Goal: Information Seeking & Learning: Learn about a topic

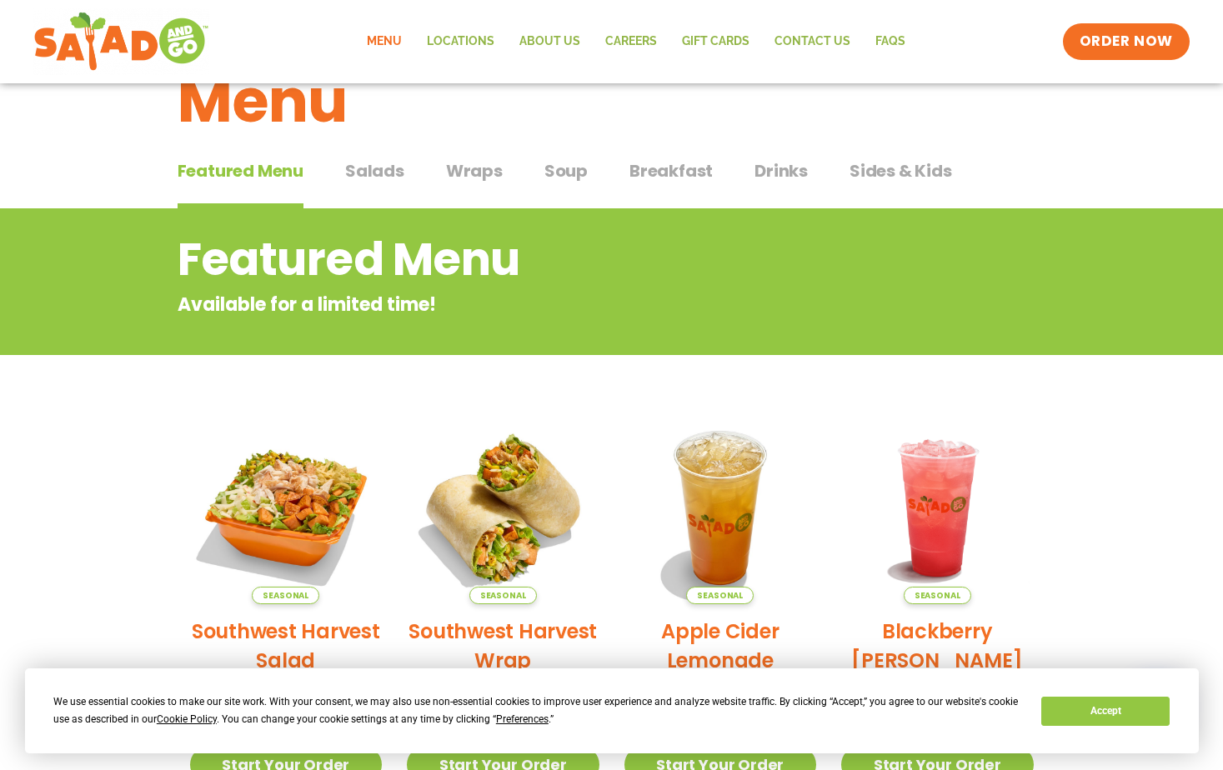
scroll to position [49, 0]
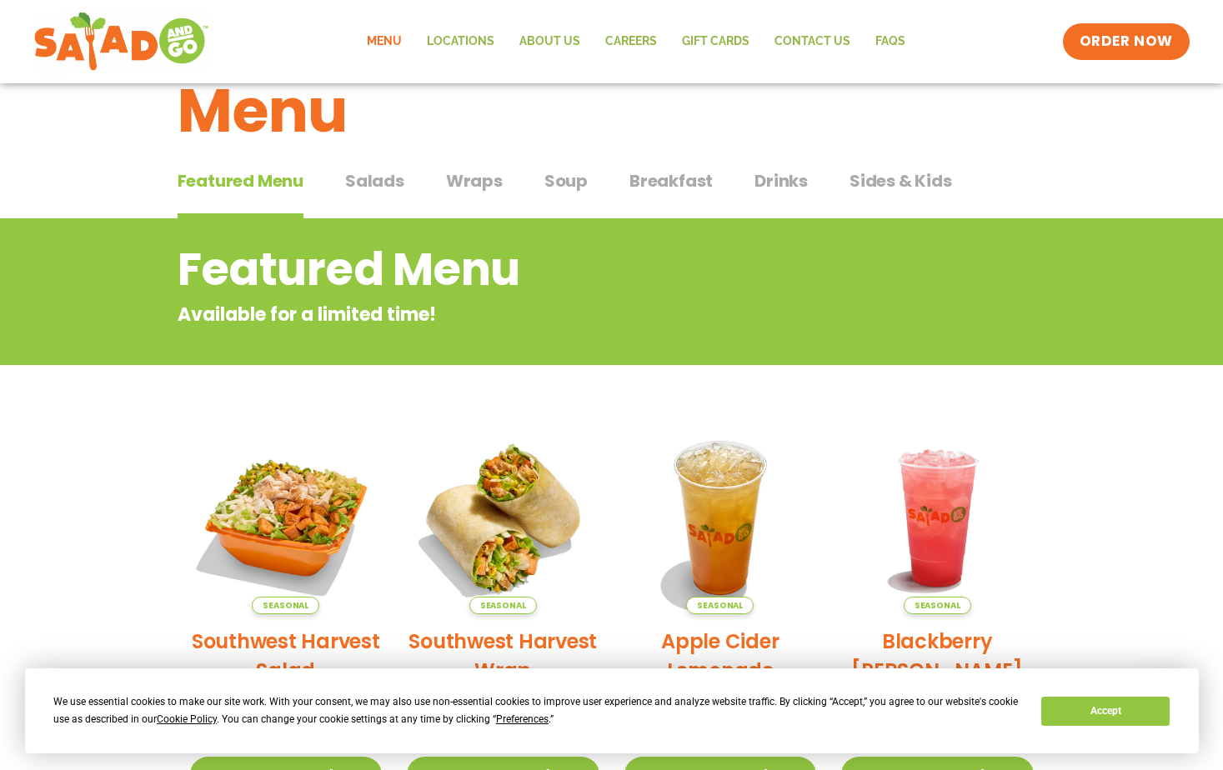
click at [376, 174] on span "Salads" at bounding box center [374, 180] width 59 height 25
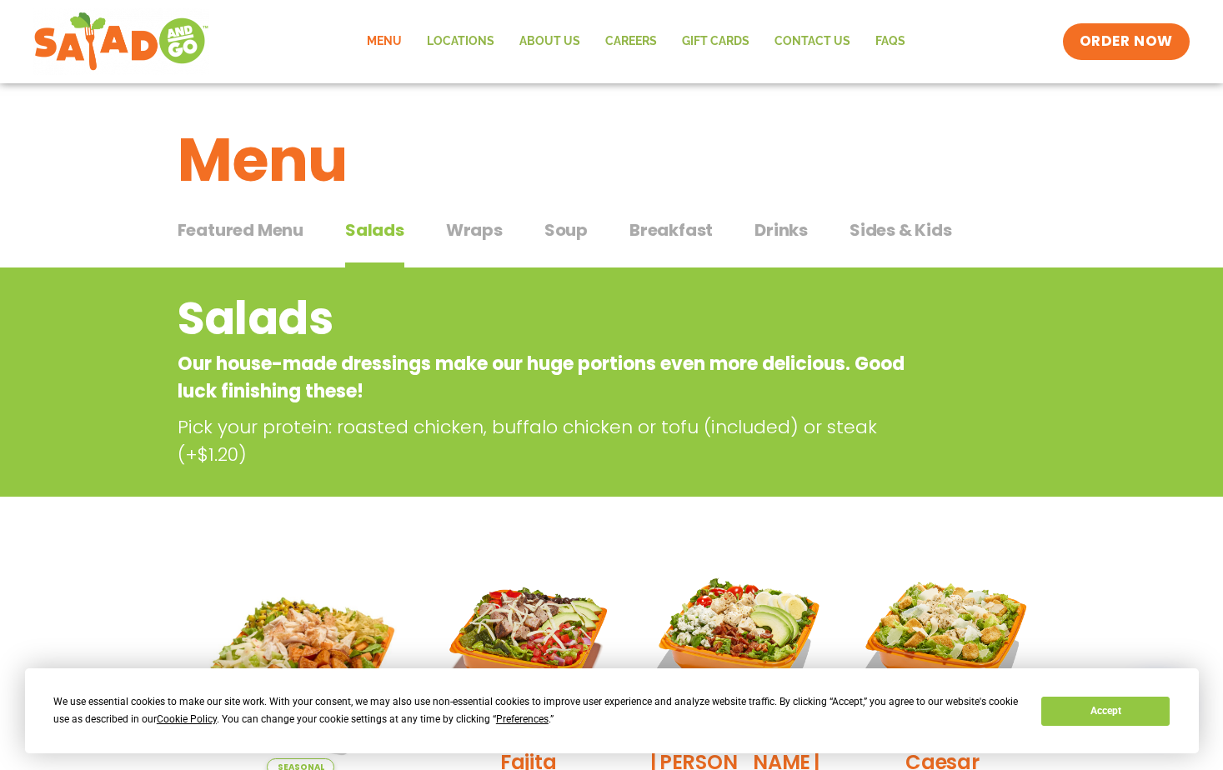
click at [476, 235] on span "Wraps" at bounding box center [474, 230] width 57 height 25
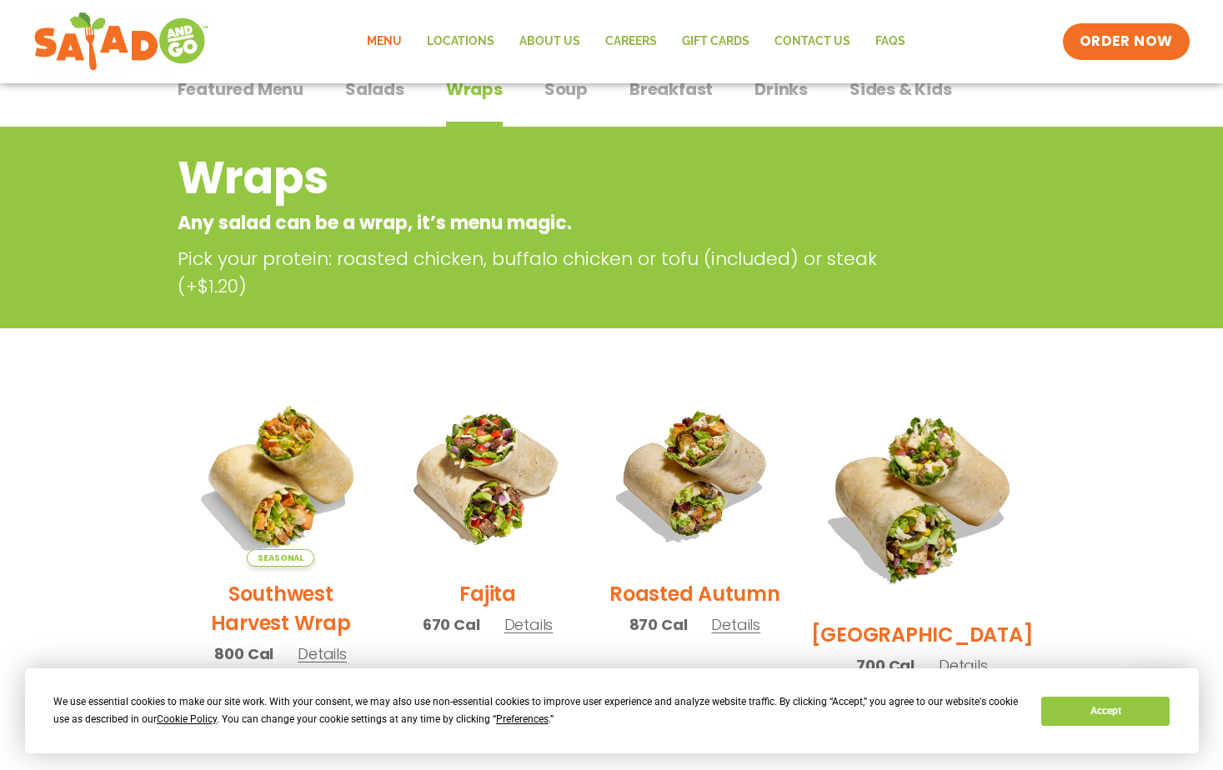
scroll to position [83, 0]
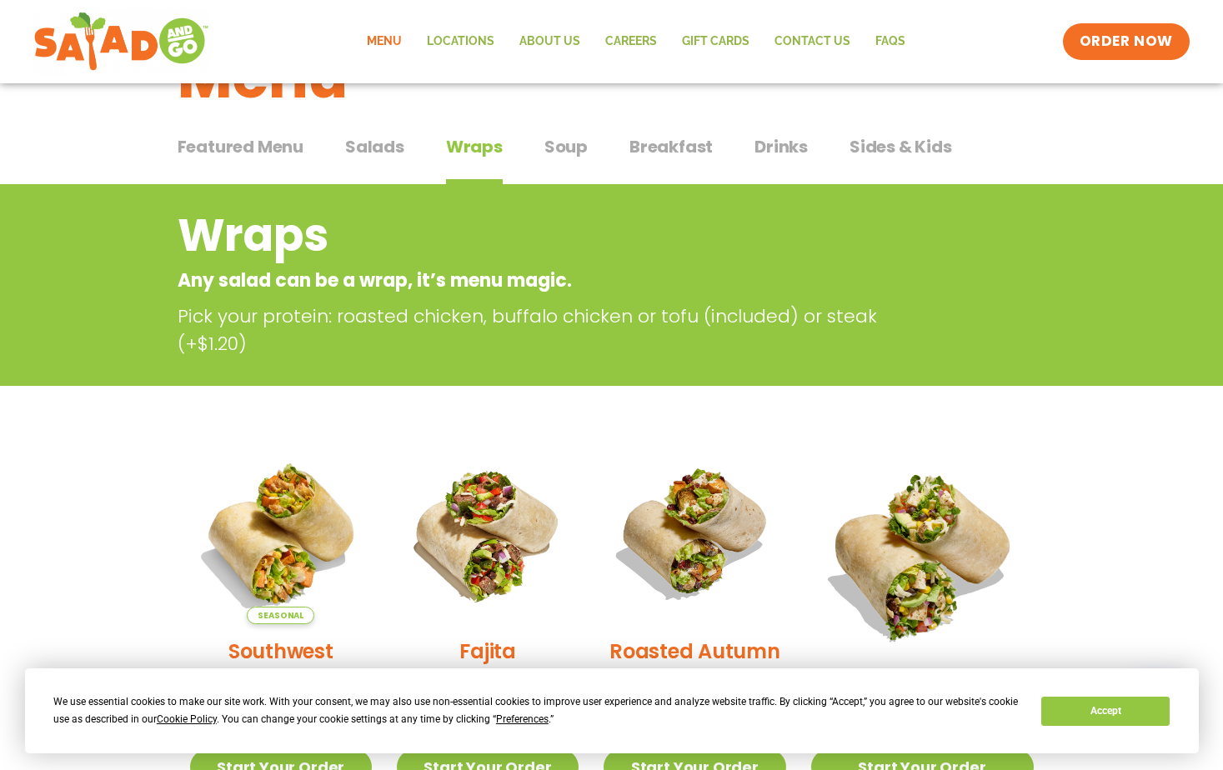
click at [567, 153] on span "Soup" at bounding box center [565, 146] width 43 height 25
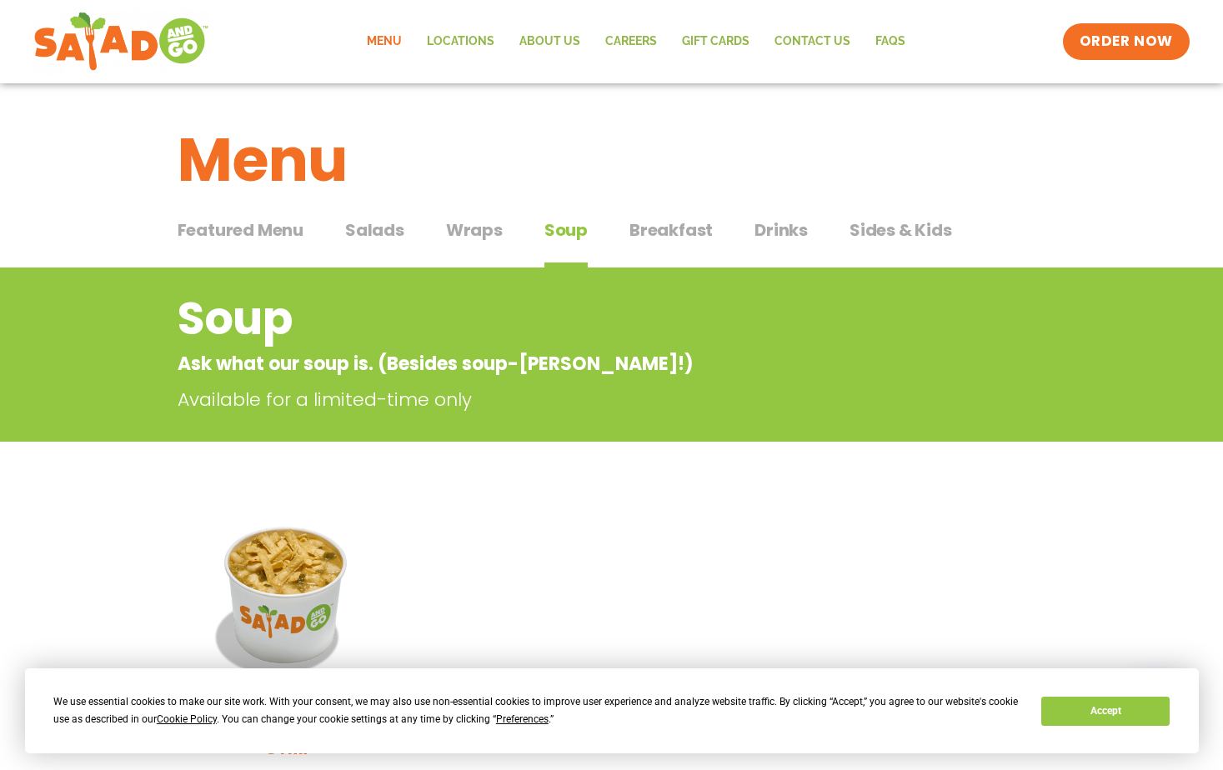
click at [655, 225] on span "Breakfast" at bounding box center [670, 230] width 83 height 25
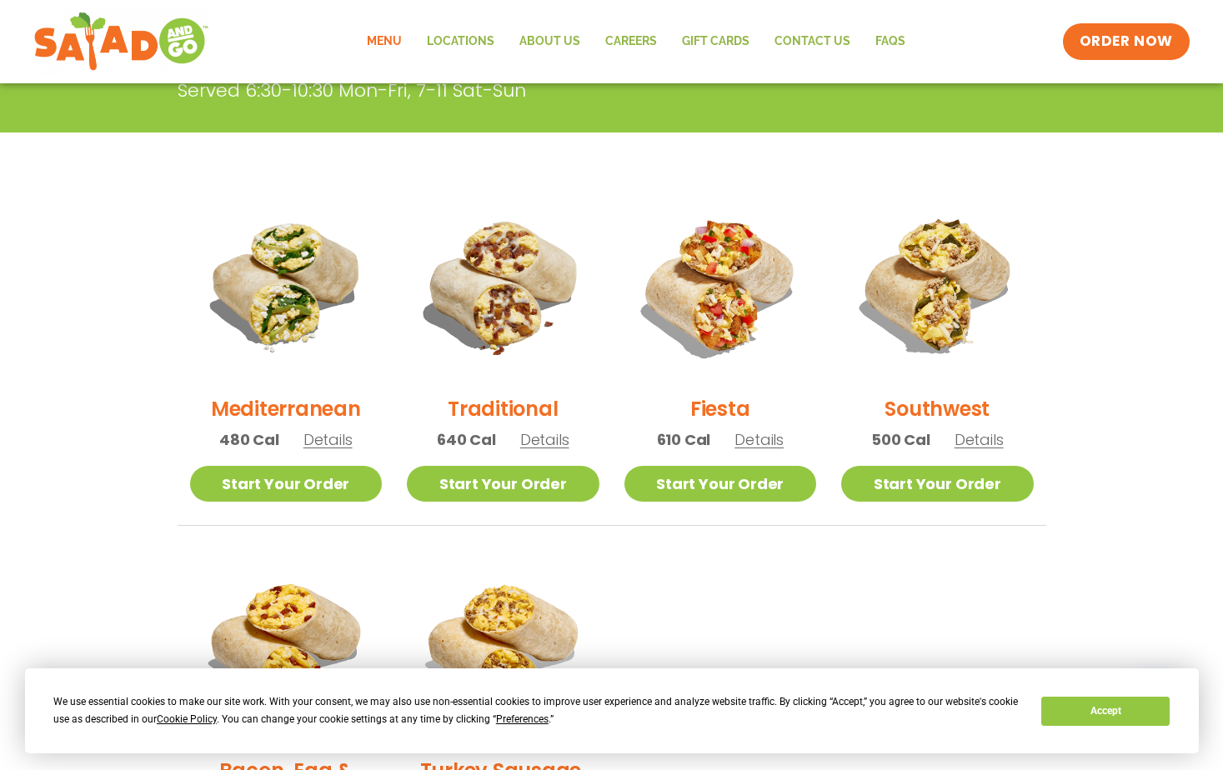
scroll to position [83, 0]
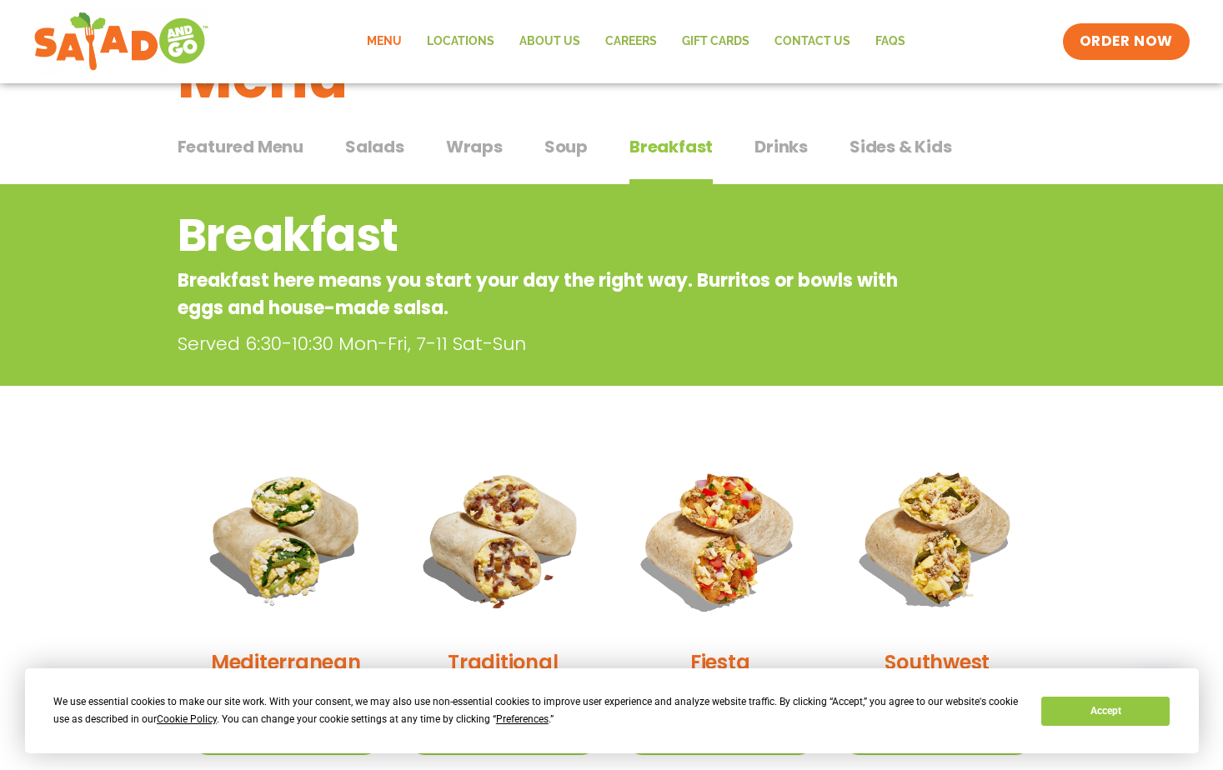
click at [894, 149] on span "Sides & Kids" at bounding box center [900, 146] width 103 height 25
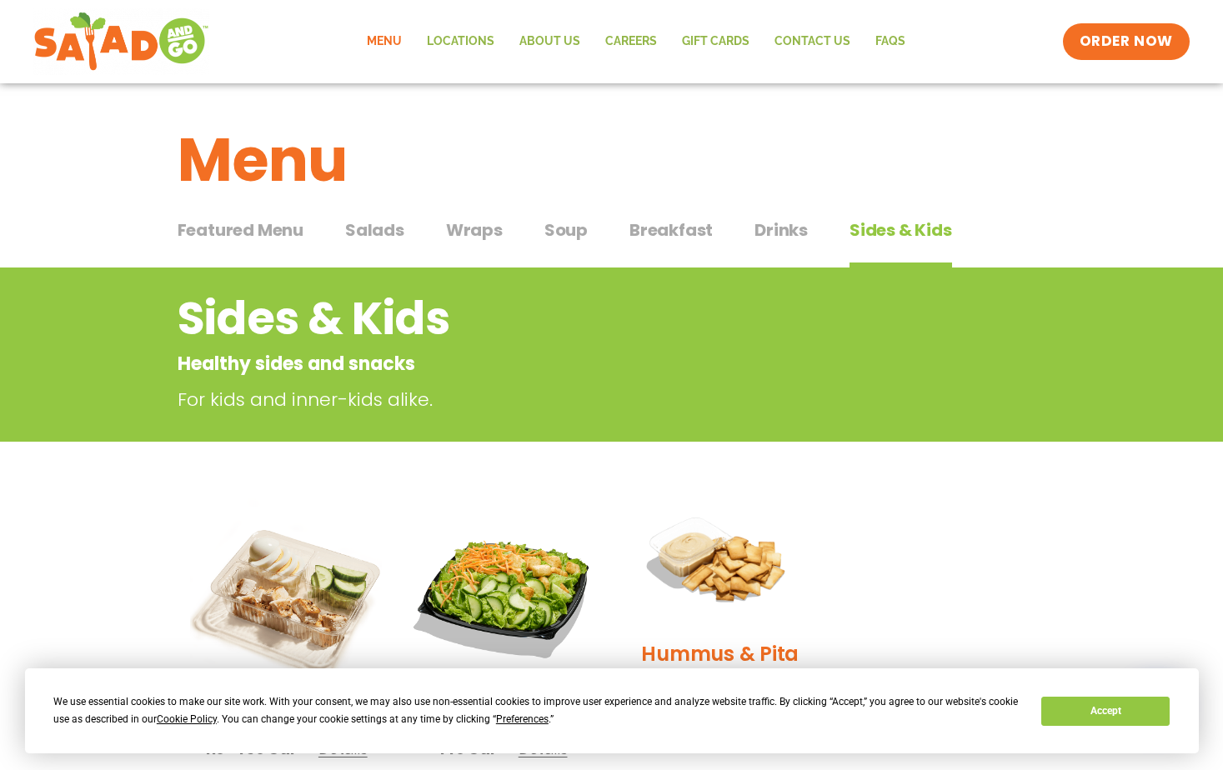
click at [778, 227] on span "Drinks" at bounding box center [780, 230] width 53 height 25
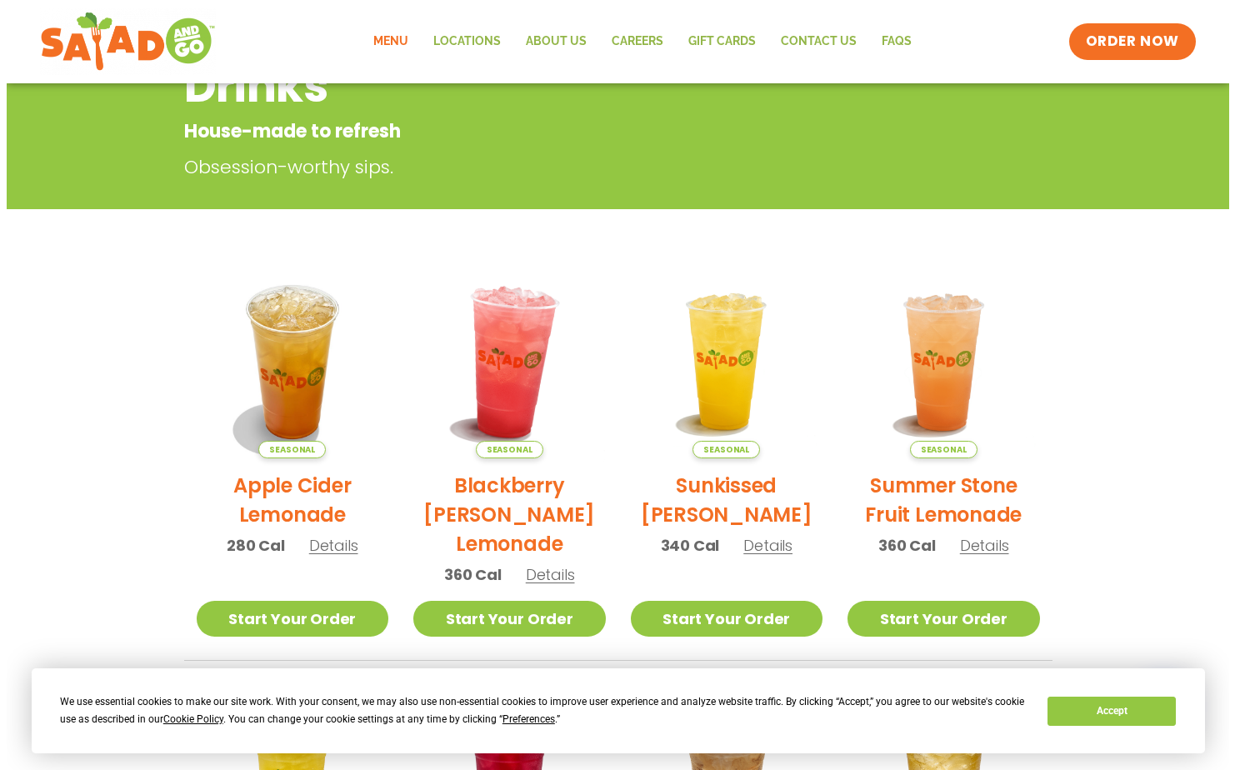
scroll to position [218, 0]
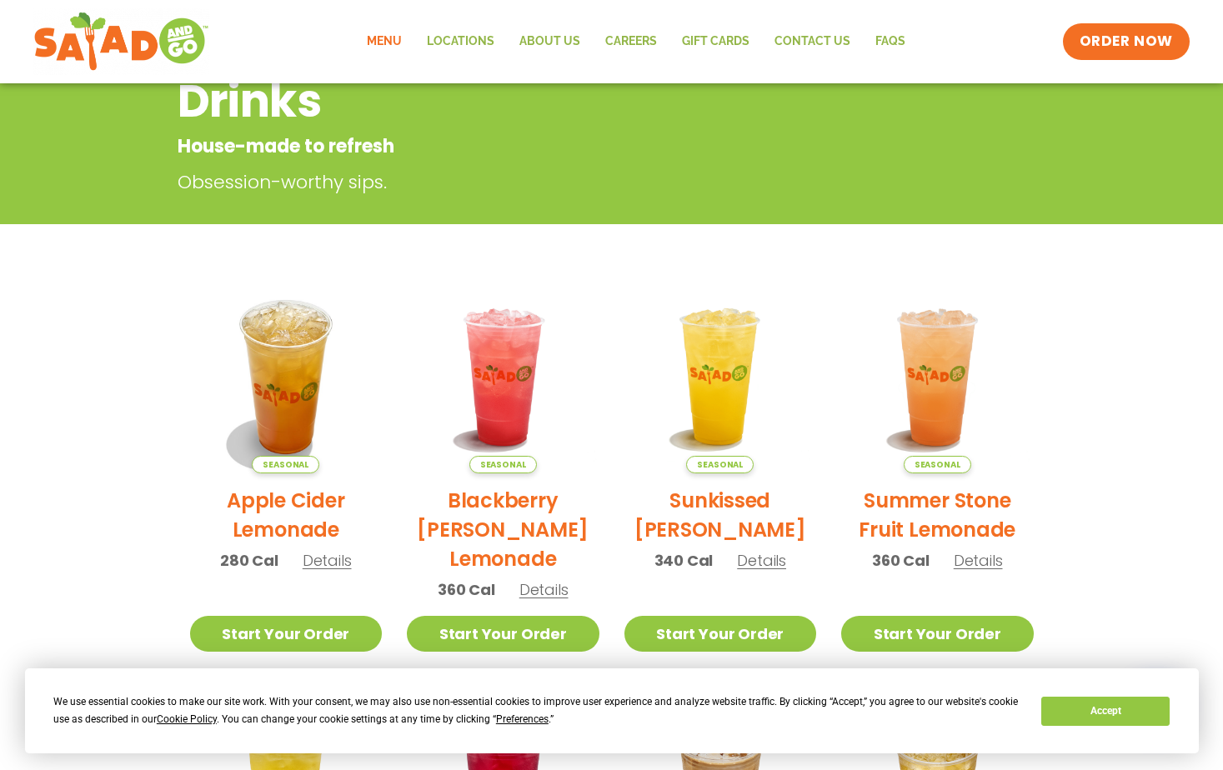
click at [950, 501] on h2 "Summer Stone Fruit Lemonade" at bounding box center [937, 515] width 193 height 58
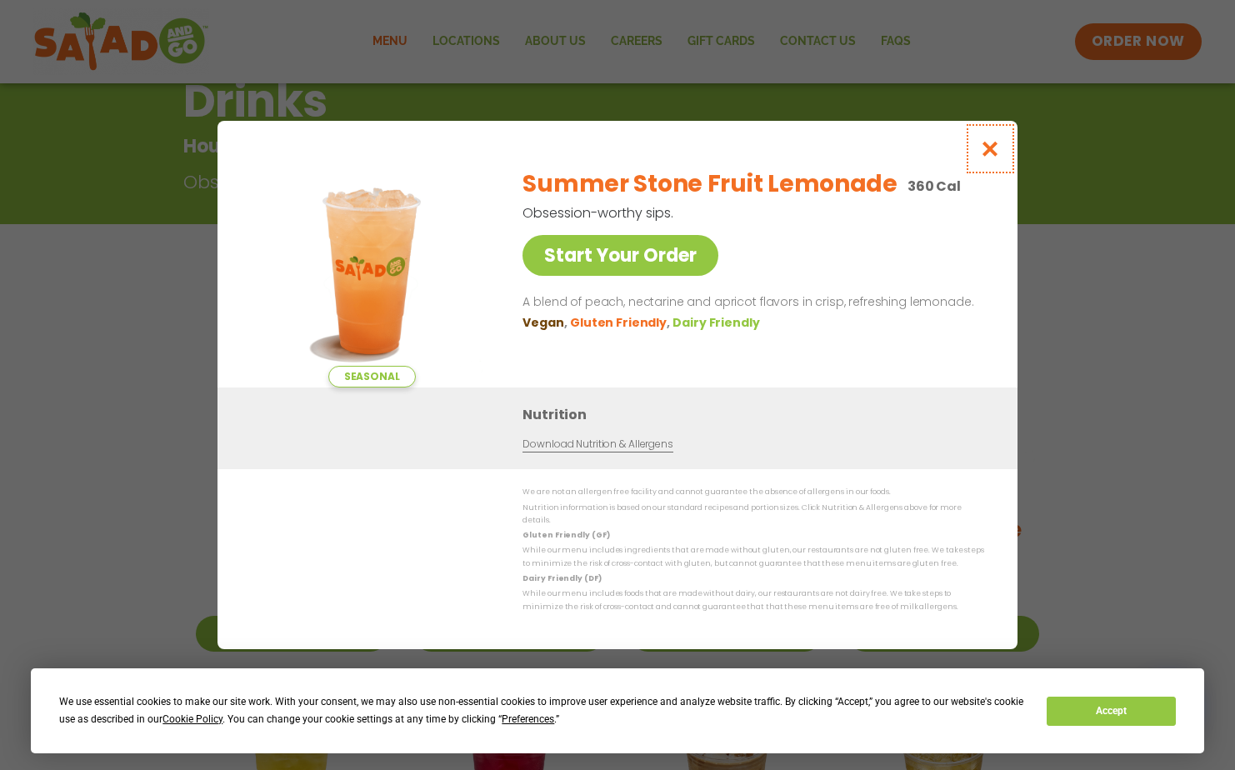
click at [983, 158] on icon "Close modal" at bounding box center [990, 149] width 21 height 18
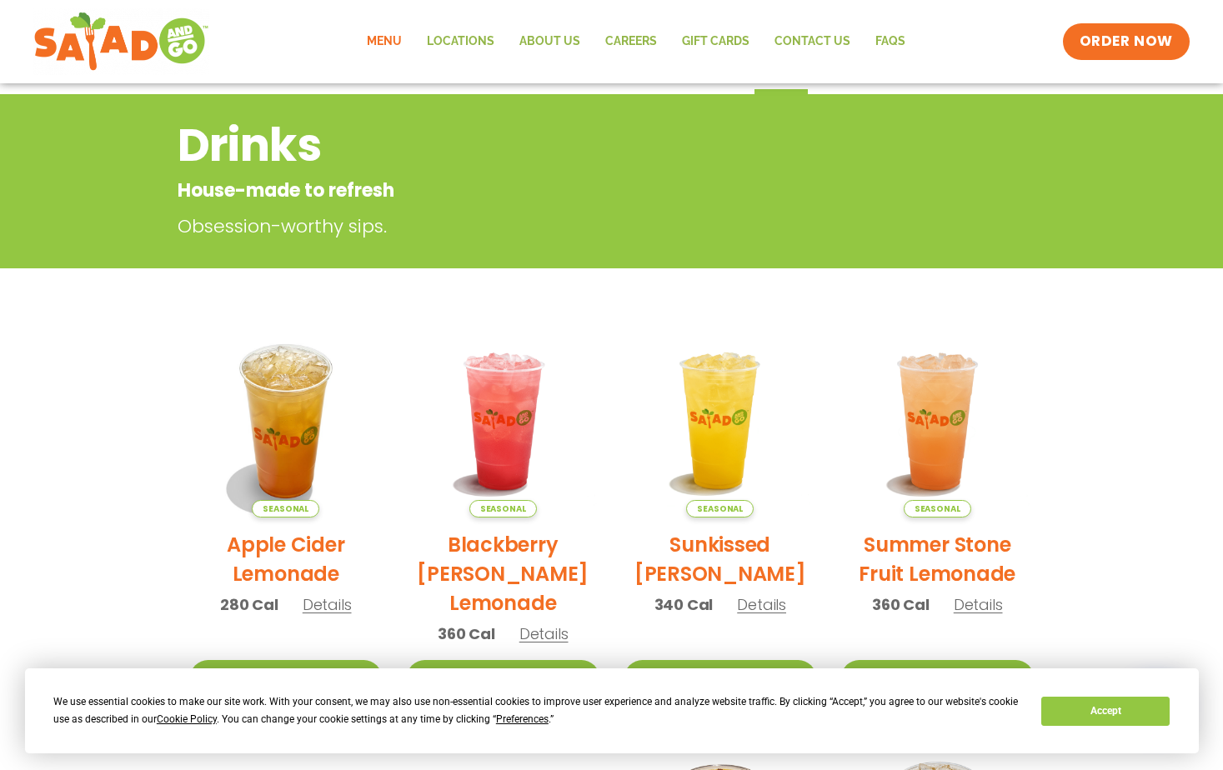
scroll to position [0, 0]
